Goal: Task Accomplishment & Management: Manage account settings

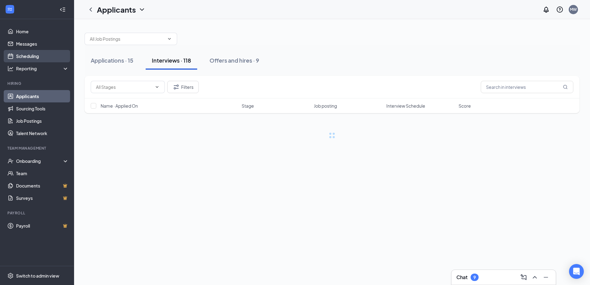
click at [53, 60] on link "Scheduling" at bounding box center [42, 56] width 53 height 12
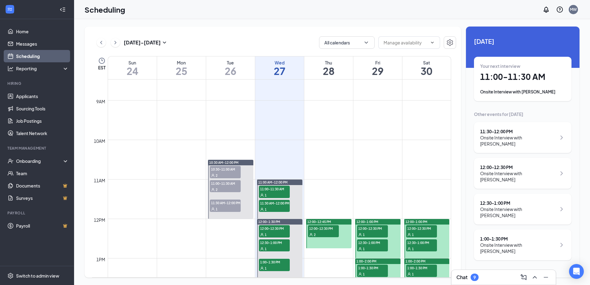
scroll to position [365, 0]
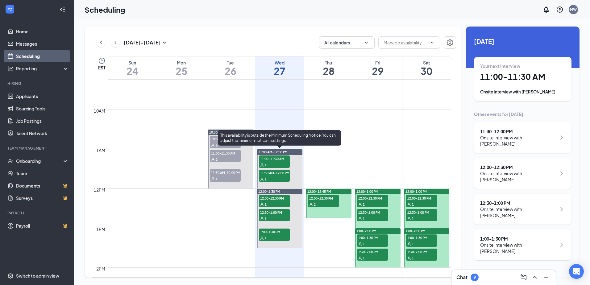
click at [283, 162] on div "1" at bounding box center [274, 165] width 31 height 6
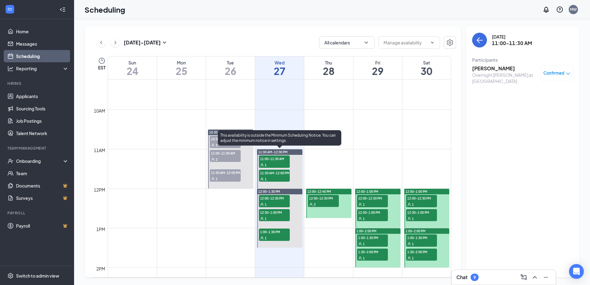
click at [280, 177] on div "1" at bounding box center [274, 179] width 31 height 6
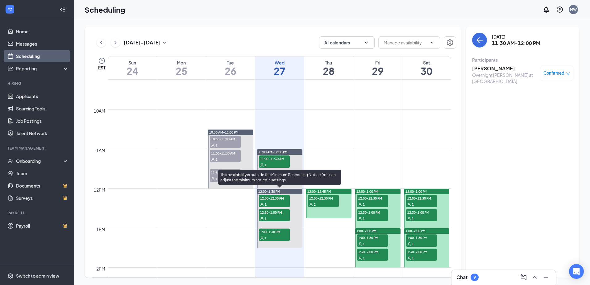
click at [281, 198] on span "12:00-12:30 PM" at bounding box center [274, 198] width 31 height 6
click at [279, 215] on span "12:30-1:00 PM" at bounding box center [274, 212] width 31 height 6
click at [280, 233] on span "1:00-1:30 PM" at bounding box center [274, 232] width 31 height 6
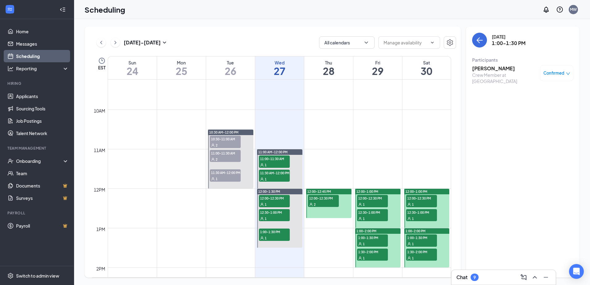
click at [325, 200] on span "12:00-12:30 PM" at bounding box center [323, 198] width 31 height 6
click at [372, 202] on div "1" at bounding box center [372, 204] width 31 height 6
click at [371, 214] on span "12:30-1:00 PM" at bounding box center [372, 212] width 31 height 6
click at [370, 235] on span "1:00-1:30 PM" at bounding box center [372, 238] width 31 height 6
click at [373, 253] on span "1:30-2:00 PM" at bounding box center [372, 252] width 31 height 6
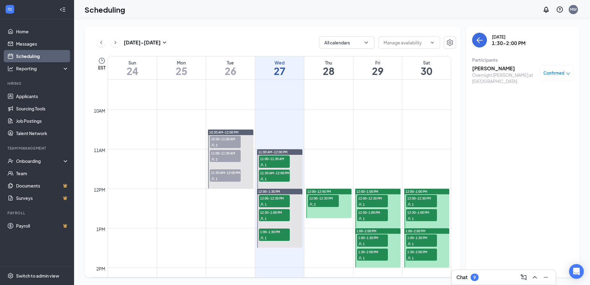
click at [418, 254] on span "1:30-2:00 PM" at bounding box center [421, 252] width 31 height 6
click at [419, 241] on div "1" at bounding box center [421, 244] width 31 height 6
click at [418, 215] on div "1" at bounding box center [421, 218] width 31 height 6
click at [419, 203] on div "1" at bounding box center [421, 204] width 31 height 6
click at [420, 239] on span "1:00-1:30 PM" at bounding box center [421, 238] width 31 height 6
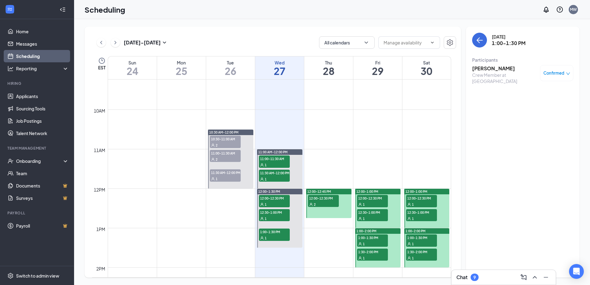
click at [420, 260] on div "1" at bounding box center [421, 258] width 31 height 6
click at [426, 213] on span "12:30-1:00 PM" at bounding box center [421, 212] width 31 height 6
click at [428, 197] on span "12:00-12:30 PM" at bounding box center [421, 198] width 31 height 6
click at [219, 142] on div "2" at bounding box center [225, 145] width 31 height 6
click at [219, 154] on span "11:00-11:30 AM" at bounding box center [225, 153] width 31 height 6
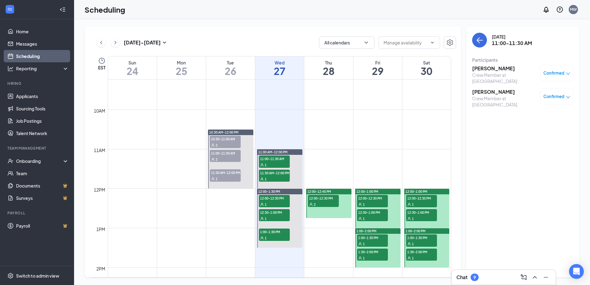
click at [218, 174] on span "11:30 AM-12:00 PM" at bounding box center [225, 172] width 31 height 6
click at [103, 41] on icon "ChevronLeft" at bounding box center [101, 42] width 6 height 7
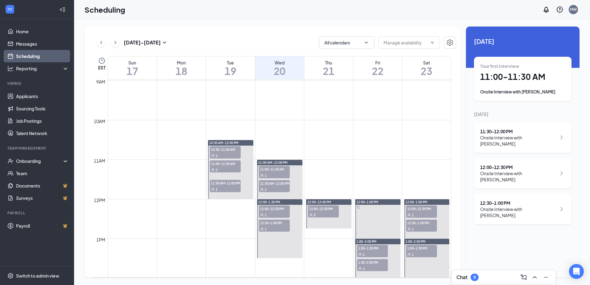
scroll to position [427, 0]
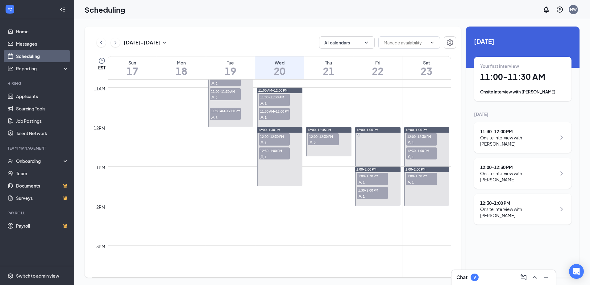
click at [414, 183] on div "1" at bounding box center [421, 182] width 31 height 6
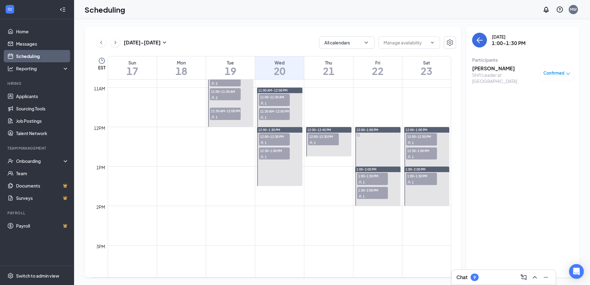
click at [412, 153] on span "12:30-1:00 PM" at bounding box center [421, 151] width 31 height 6
click at [413, 141] on span "1" at bounding box center [413, 143] width 2 height 4
click at [410, 176] on span "1:00-1:30 PM" at bounding box center [421, 176] width 31 height 6
click at [361, 177] on span "1:00-1:30 PM" at bounding box center [372, 176] width 31 height 6
click at [363, 197] on span "1" at bounding box center [364, 196] width 2 height 4
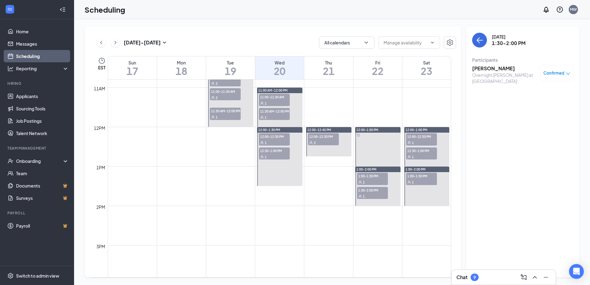
click at [317, 138] on span "12:00-12:30 PM" at bounding box center [323, 136] width 31 height 6
click at [270, 137] on span "12:00-12:30 PM" at bounding box center [274, 136] width 31 height 6
click at [270, 150] on span "12:30-1:00 PM" at bounding box center [274, 151] width 31 height 6
click at [273, 110] on span "11:30 AM-12:00 PM" at bounding box center [274, 111] width 31 height 6
click at [274, 96] on span "11:00-11:30 AM" at bounding box center [274, 97] width 31 height 6
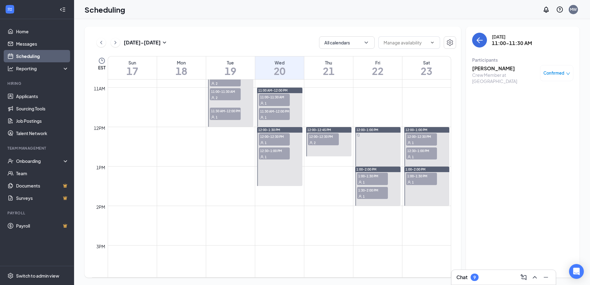
click at [231, 89] on span "11:00-11:30 AM" at bounding box center [225, 91] width 31 height 6
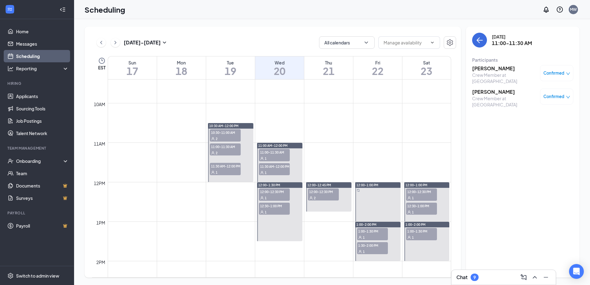
scroll to position [365, 0]
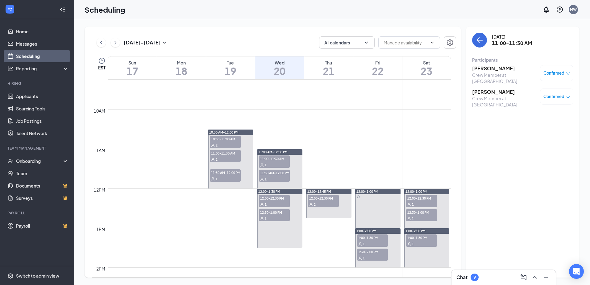
click at [227, 139] on span "10:30-11:00 AM" at bounding box center [225, 139] width 31 height 6
click at [223, 175] on span "11:30 AM-12:00 PM" at bounding box center [225, 172] width 31 height 6
click at [115, 42] on icon "ChevronRight" at bounding box center [115, 42] width 2 height 3
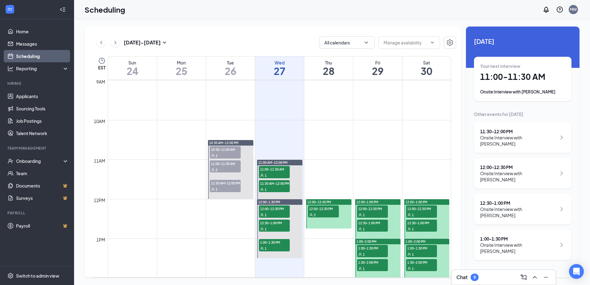
scroll to position [365, 0]
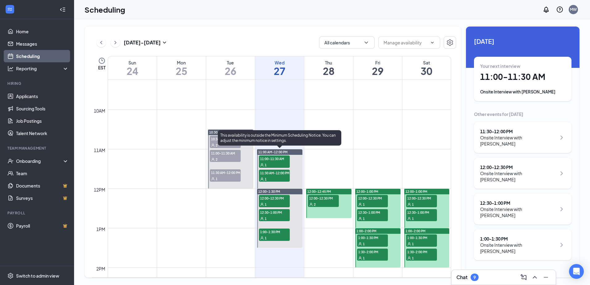
click at [277, 156] on span "11:00-11:30 AM" at bounding box center [274, 159] width 31 height 6
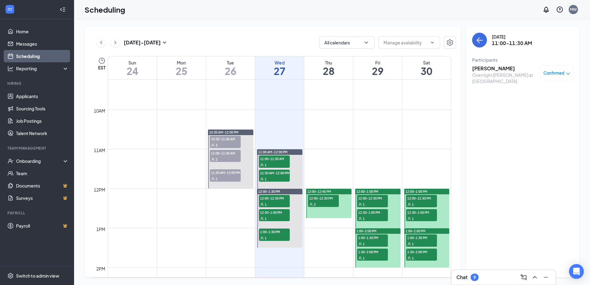
click at [565, 73] on div "Confirmed" at bounding box center [556, 73] width 27 height 6
click at [525, 126] on span "Cancel" at bounding box center [529, 124] width 15 height 7
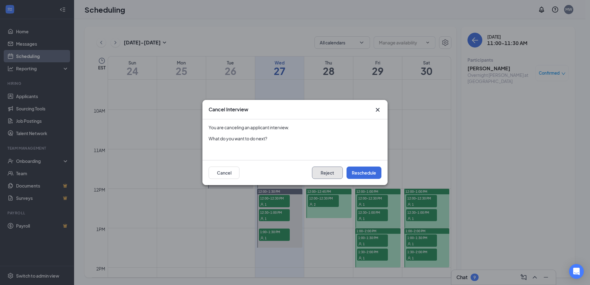
click at [335, 175] on button "Reject" at bounding box center [327, 173] width 31 height 12
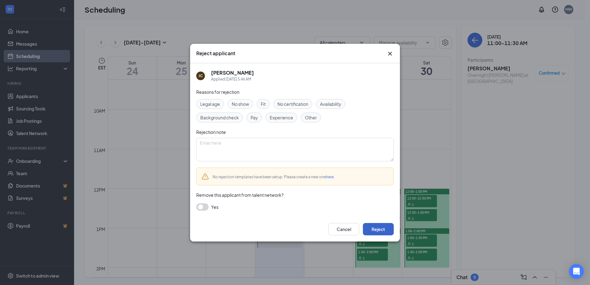
drag, startPoint x: 371, startPoint y: 229, endPoint x: 333, endPoint y: 214, distance: 40.3
click at [371, 229] on button "Reject" at bounding box center [378, 229] width 31 height 12
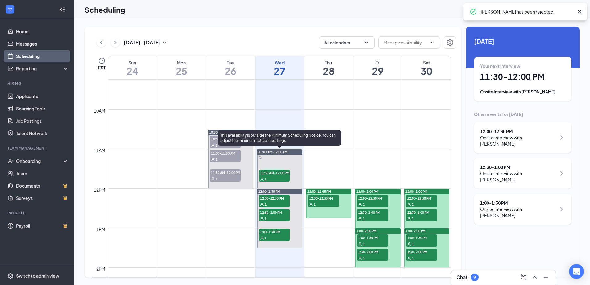
click at [281, 174] on span "11:30 AM-12:00 PM" at bounding box center [274, 173] width 31 height 6
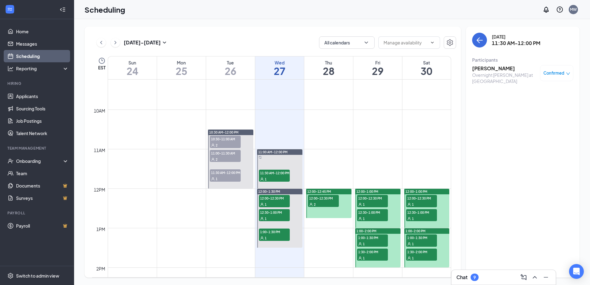
click at [571, 71] on div "Confirmed" at bounding box center [556, 73] width 33 height 16
click at [567, 74] on icon "down" at bounding box center [568, 74] width 4 height 4
click at [536, 123] on span "Cancel" at bounding box center [529, 124] width 15 height 7
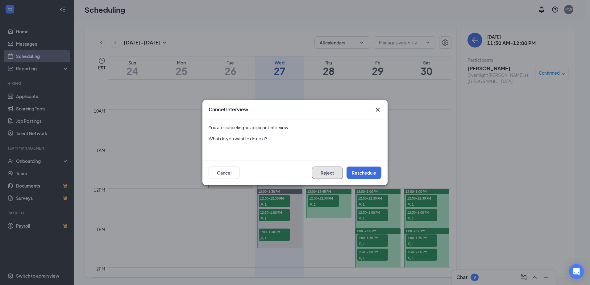
click at [331, 172] on button "Reject" at bounding box center [327, 173] width 31 height 12
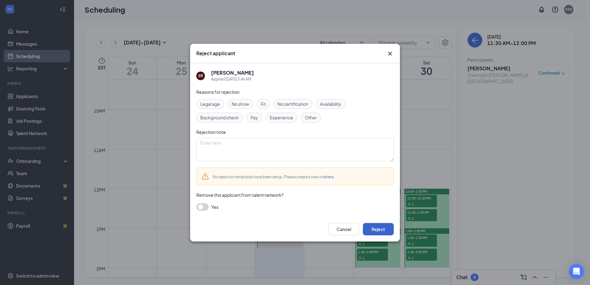
click at [375, 232] on button "Reject" at bounding box center [378, 229] width 31 height 12
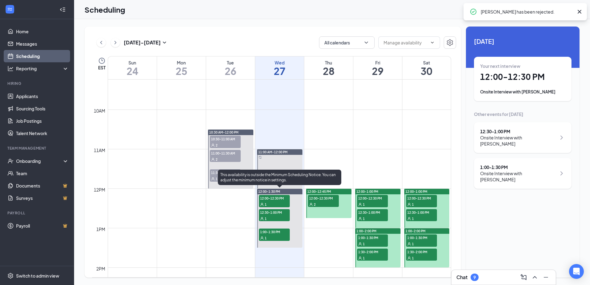
click at [274, 203] on div "1" at bounding box center [274, 204] width 31 height 6
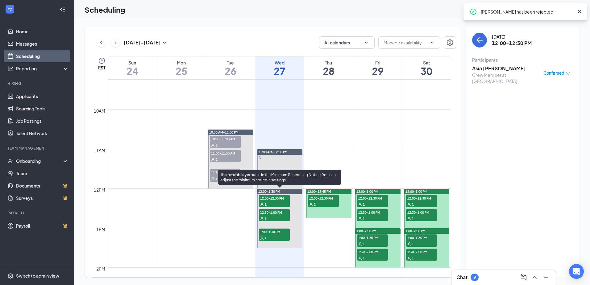
click at [273, 217] on div "1" at bounding box center [274, 218] width 31 height 6
click at [269, 233] on span "1:00-1:30 PM" at bounding box center [274, 232] width 31 height 6
click at [274, 201] on span "12:00-12:30 PM" at bounding box center [274, 198] width 31 height 6
click at [276, 200] on span "12:00-12:30 PM" at bounding box center [274, 198] width 31 height 6
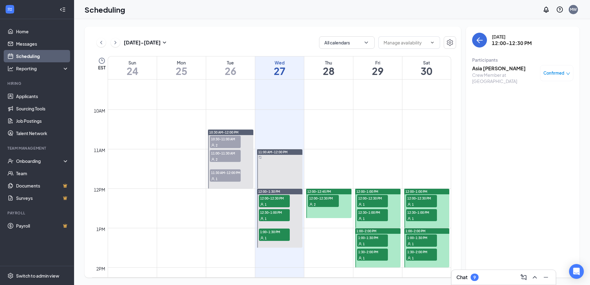
click at [487, 68] on h3 "Asia [PERSON_NAME]" at bounding box center [504, 68] width 65 height 7
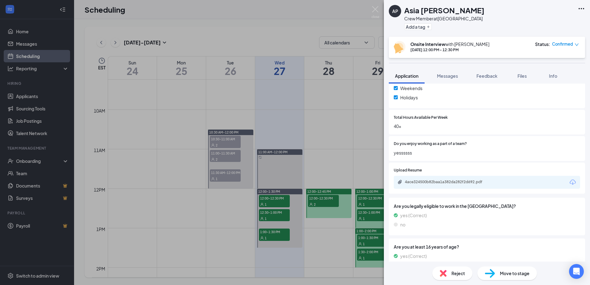
scroll to position [247, 0]
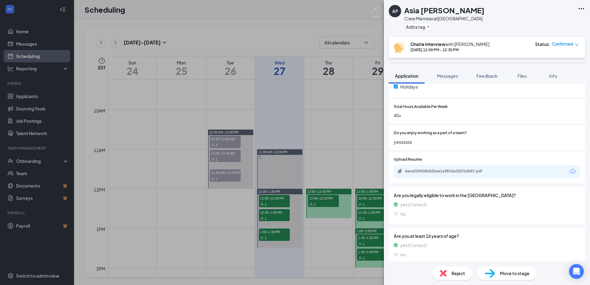
click at [459, 170] on div "4ace324500b82baa1a382da282f2d692.pdf" at bounding box center [448, 171] width 86 height 5
click at [376, 10] on img at bounding box center [376, 12] width 8 height 12
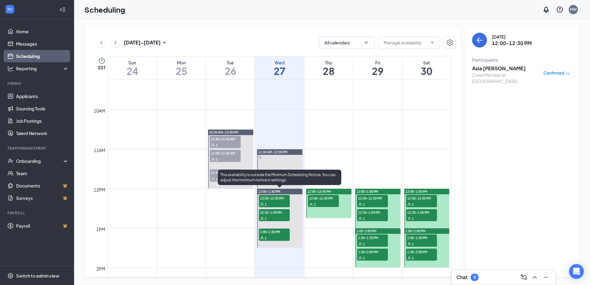
click at [269, 211] on span "12:30-1:00 PM" at bounding box center [274, 212] width 31 height 6
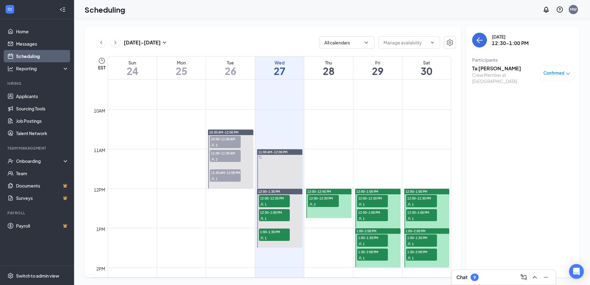
click at [489, 71] on h3 "Ta [PERSON_NAME]" at bounding box center [504, 68] width 65 height 7
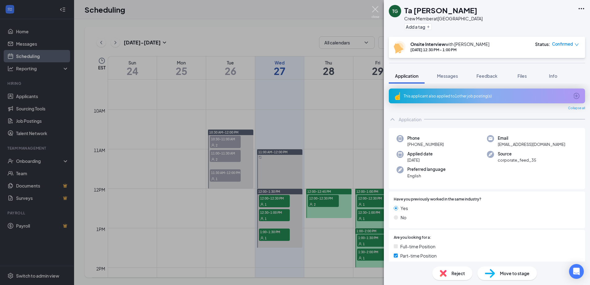
click at [375, 8] on img at bounding box center [376, 12] width 8 height 12
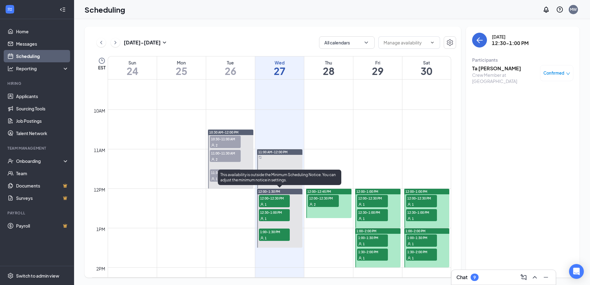
click at [284, 236] on div "1" at bounding box center [274, 238] width 31 height 6
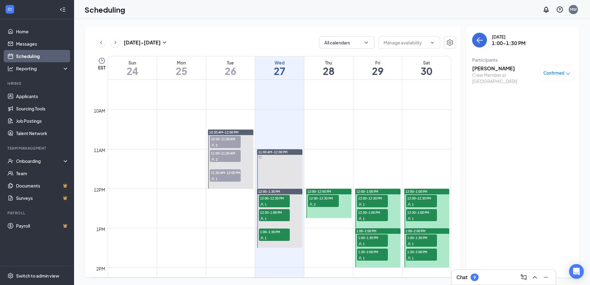
click at [491, 69] on h3 "[PERSON_NAME]" at bounding box center [504, 68] width 65 height 7
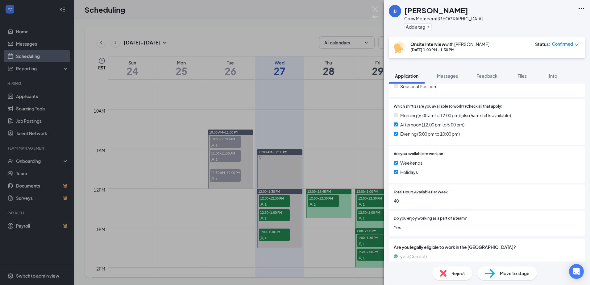
scroll to position [95, 0]
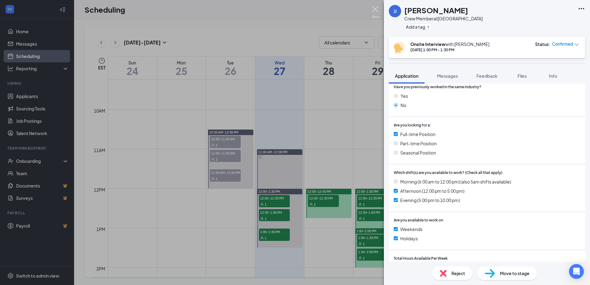
click at [379, 10] on img at bounding box center [376, 12] width 8 height 12
